Goal: Information Seeking & Learning: Find specific fact

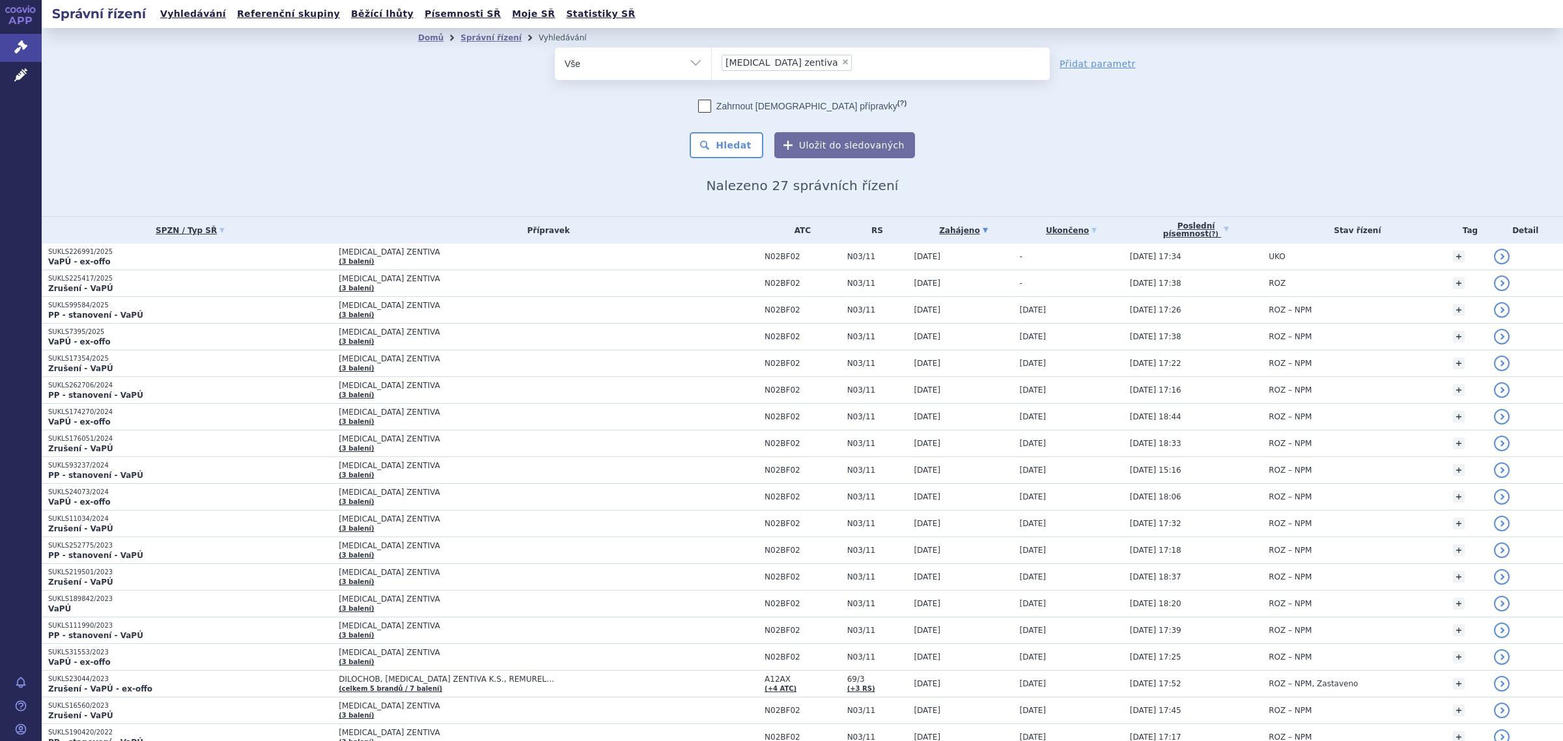
click at [842, 59] on span "×" at bounding box center [846, 62] width 8 height 8
click at [712, 59] on select "pregabalin zentiva" at bounding box center [711, 63] width 1 height 33
select select
click at [867, 76] on span at bounding box center [881, 64] width 338 height 33
click at [712, 76] on select "pregabalin zentiva" at bounding box center [711, 63] width 1 height 33
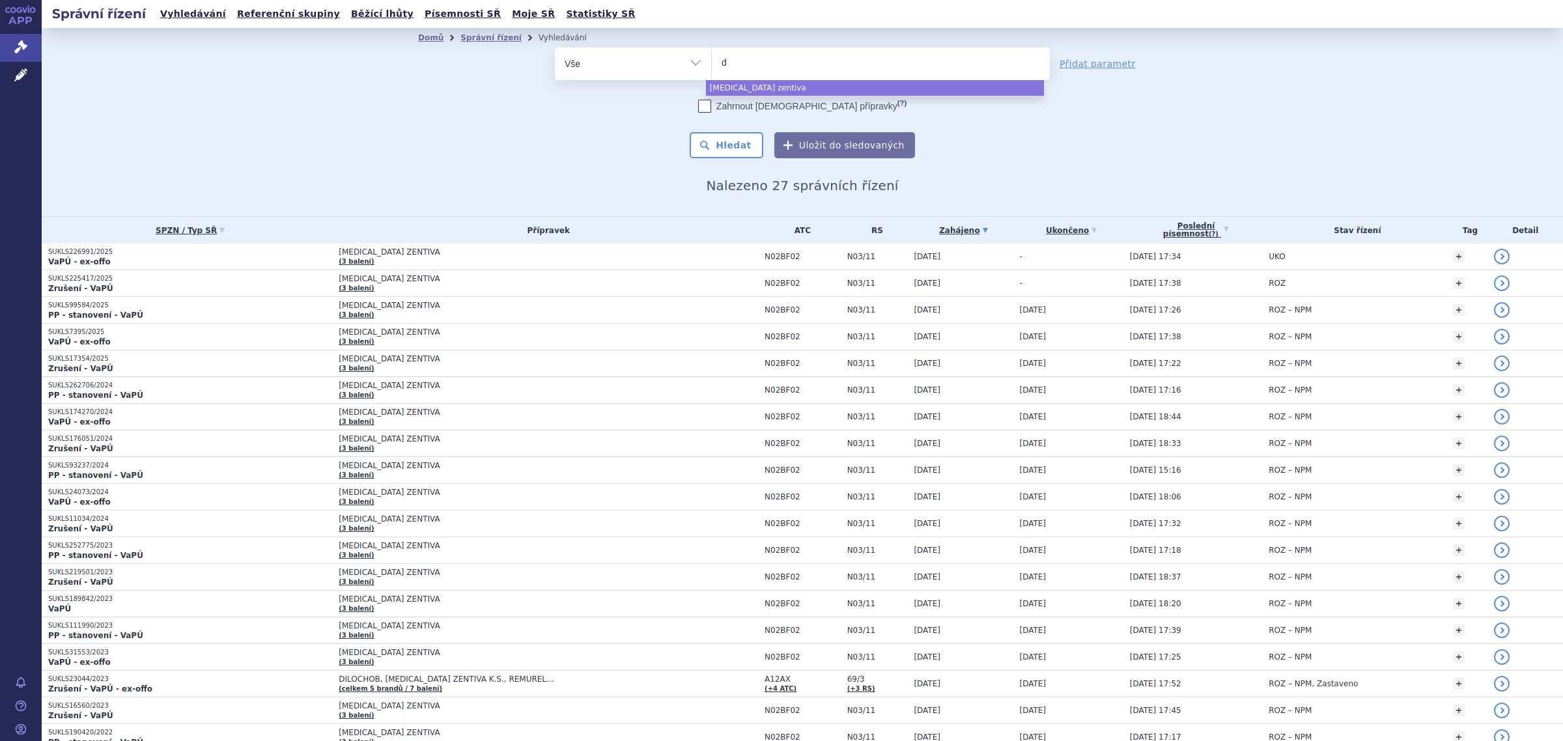
type input "de"
type input "deli"
type input "delian"
type input "deliand"
type input "delianda"
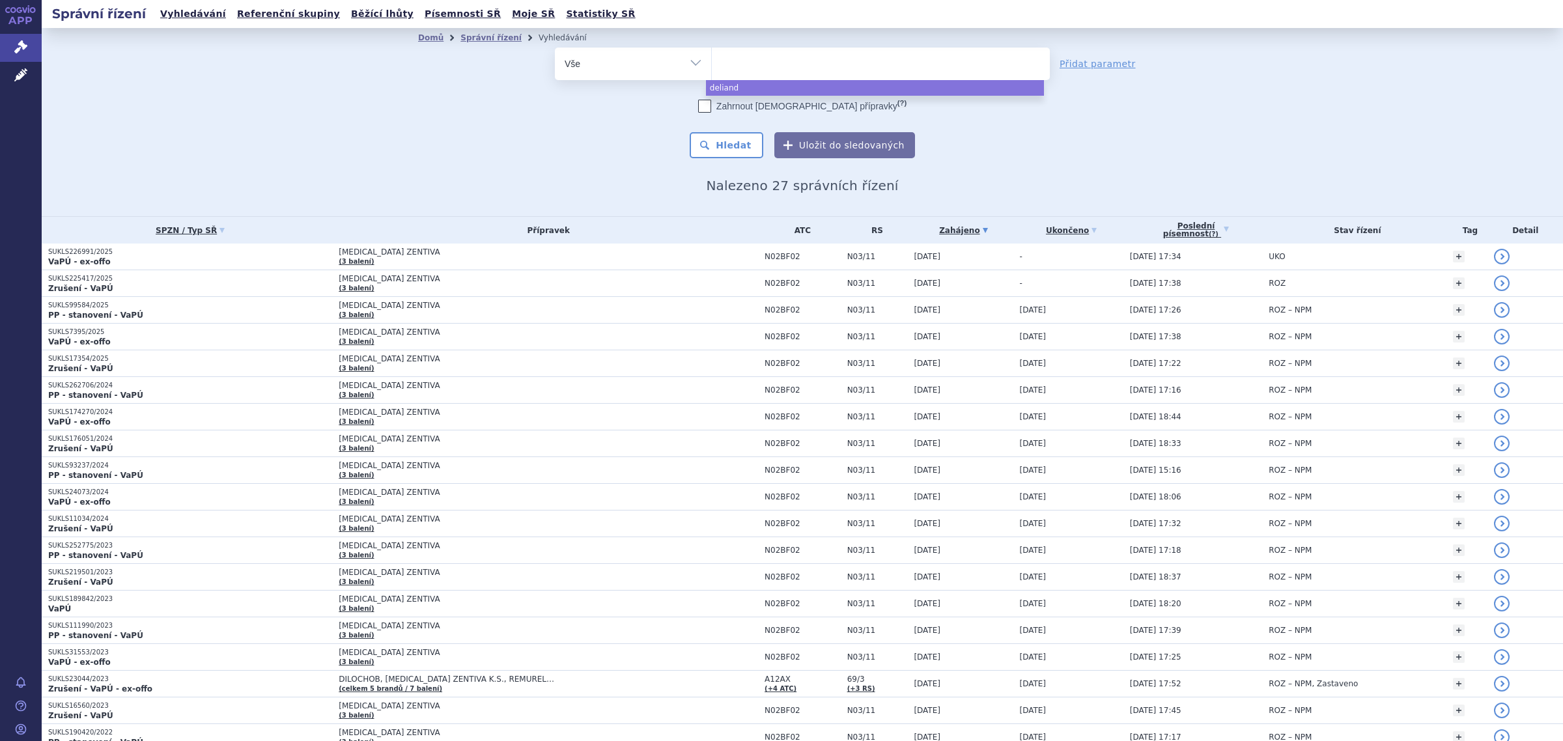
select select "delianda"
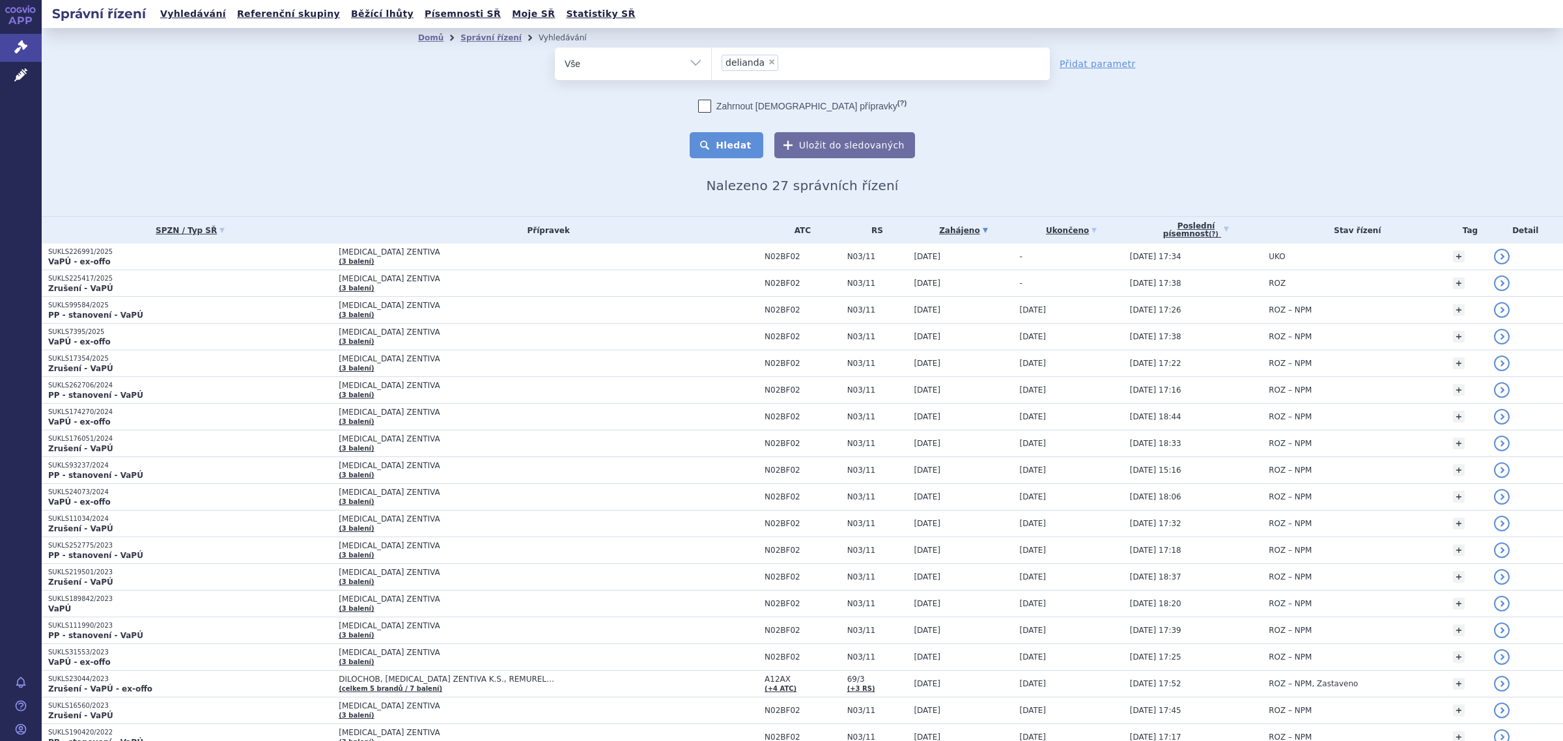
click at [740, 139] on button "Hledat" at bounding box center [727, 145] width 74 height 26
